Goal: Task Accomplishment & Management: Manage account settings

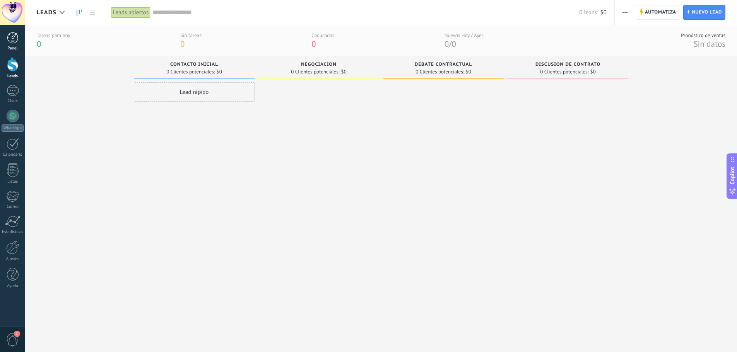
click at [12, 41] on div at bounding box center [13, 38] width 12 height 12
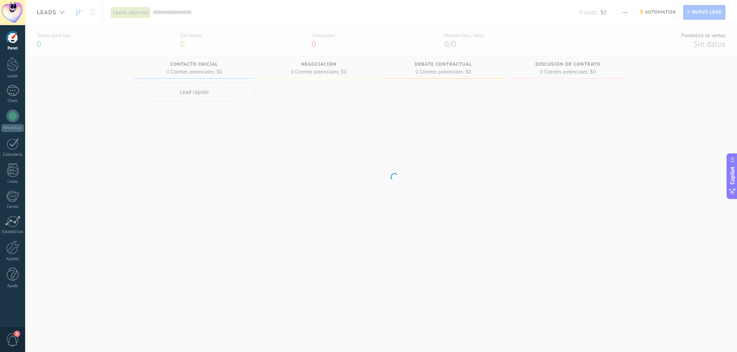
click at [10, 9] on div at bounding box center [12, 12] width 25 height 25
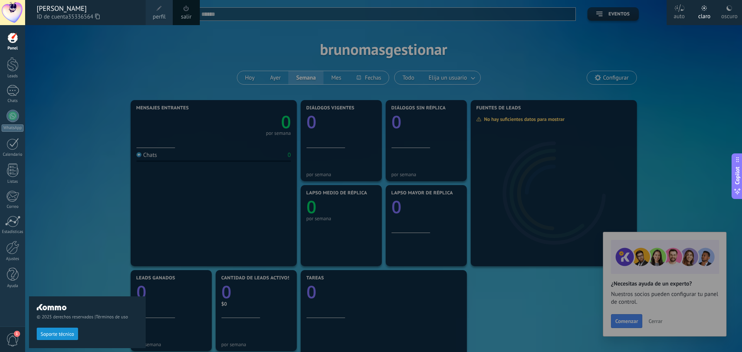
click at [157, 11] on span at bounding box center [159, 8] width 9 height 9
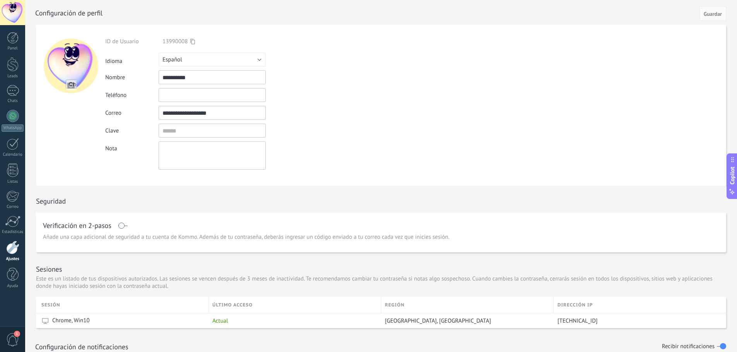
click at [72, 82] on input "file" at bounding box center [71, 85] width 11 height 11
type input "**********"
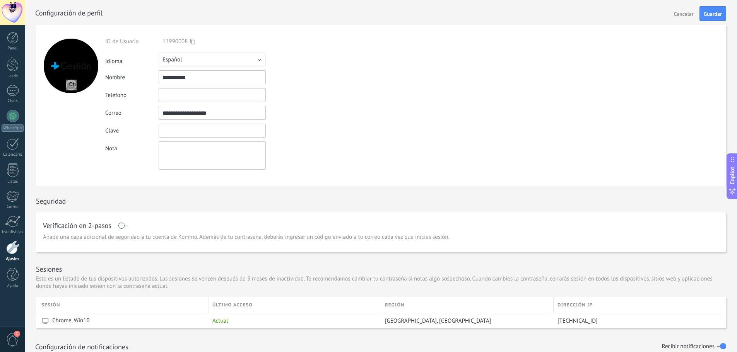
click at [189, 134] on input "textbox" at bounding box center [212, 131] width 107 height 14
click at [195, 100] on input "text" at bounding box center [212, 95] width 107 height 14
click at [712, 18] on button "Guardar" at bounding box center [712, 13] width 27 height 15
click at [16, 41] on div at bounding box center [13, 38] width 12 height 12
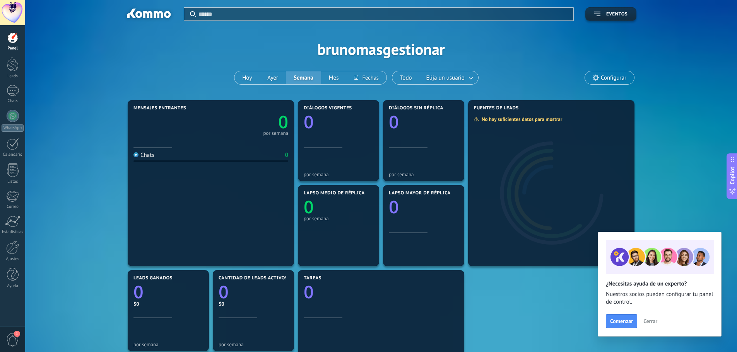
click at [654, 323] on span "Cerrar" at bounding box center [650, 321] width 14 height 5
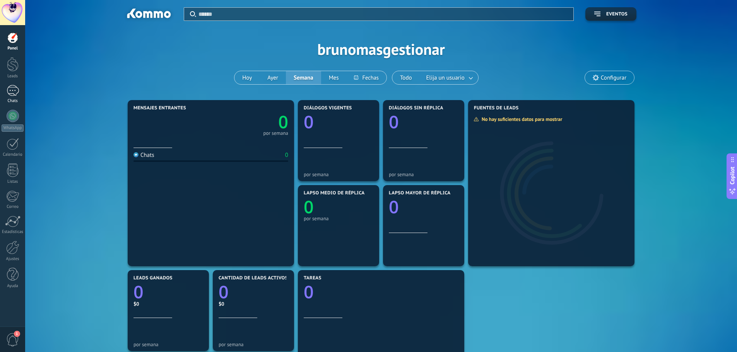
click at [17, 99] on div "Chats" at bounding box center [13, 101] width 22 height 5
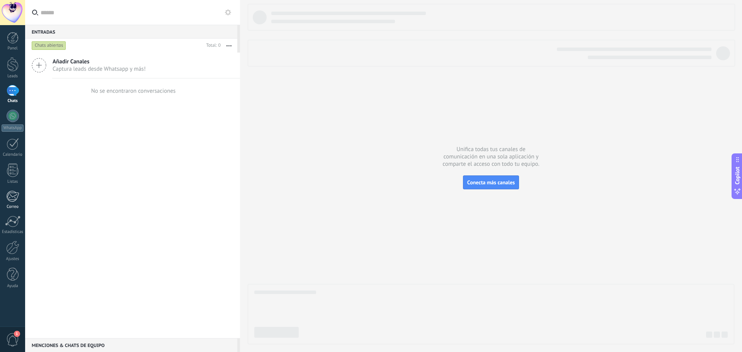
click at [19, 203] on link "Correo" at bounding box center [12, 200] width 25 height 19
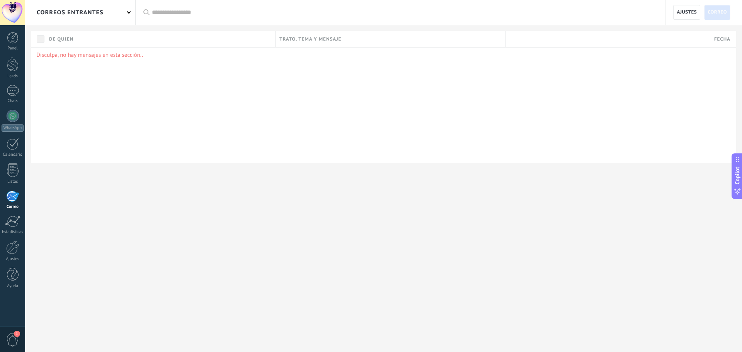
click at [14, 339] on span "1" at bounding box center [12, 340] width 13 height 14
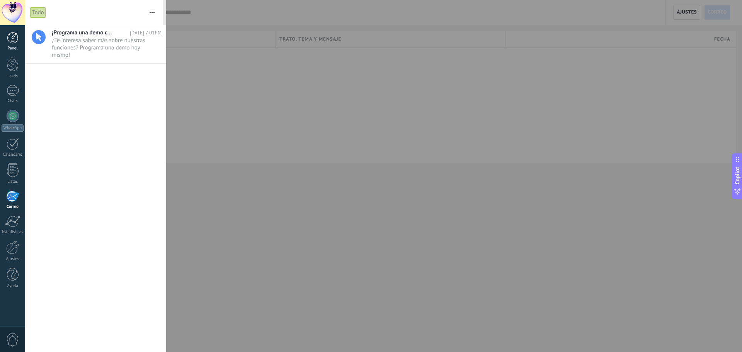
click at [22, 41] on link "Panel" at bounding box center [12, 41] width 25 height 19
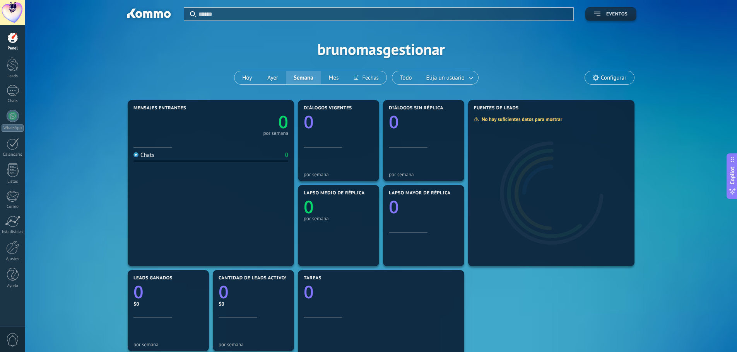
click at [601, 13] on span "Eventos" at bounding box center [610, 14] width 33 height 5
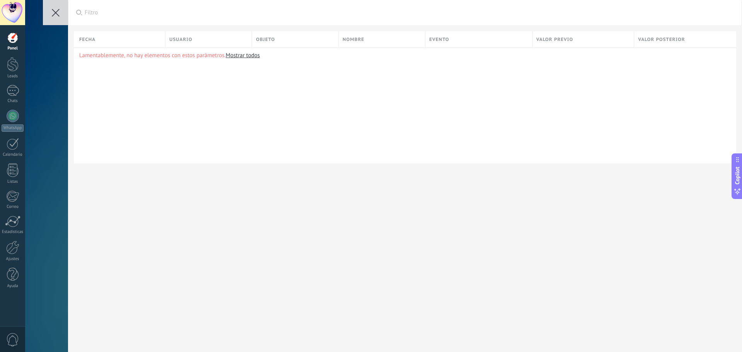
click at [58, 15] on icon at bounding box center [56, 13] width 8 height 8
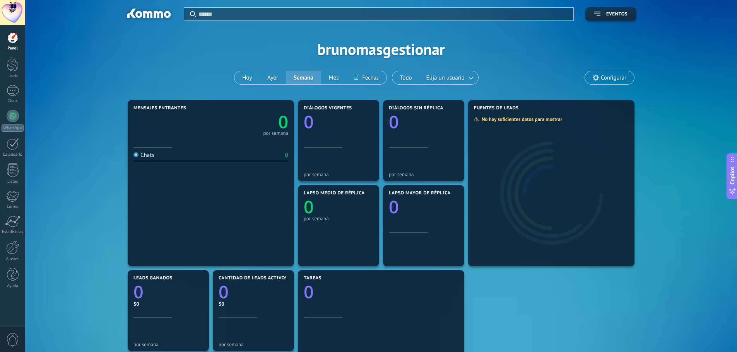
click at [611, 75] on span "Configurar" at bounding box center [614, 78] width 26 height 7
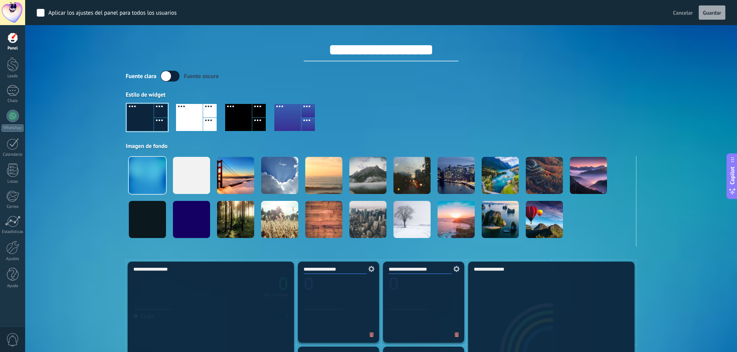
click at [63, 179] on div "Aplicar Eventos brunomasgestionar [DATE] [DATE] Semana Mes Todo Elija un usuari…" at bounding box center [381, 130] width 688 height 260
drag, startPoint x: 9, startPoint y: 68, endPoint x: 22, endPoint y: 67, distance: 13.2
click at [9, 68] on div at bounding box center [13, 64] width 12 height 14
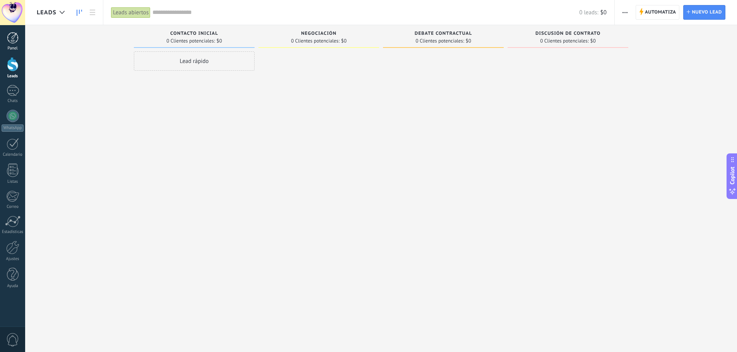
click at [12, 42] on div at bounding box center [13, 38] width 12 height 12
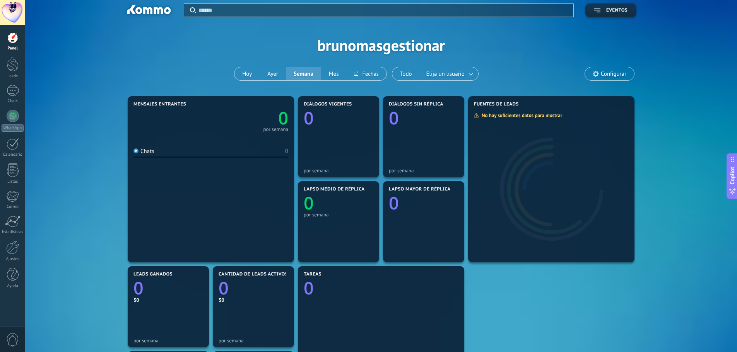
scroll to position [2, 0]
